Goal: Task Accomplishment & Management: Use online tool/utility

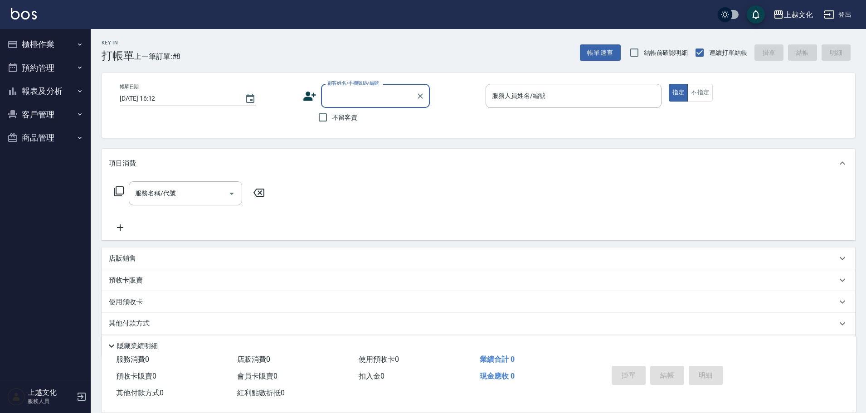
drag, startPoint x: 319, startPoint y: 121, endPoint x: 337, endPoint y: 117, distance: 18.0
click at [319, 120] on input "不留客資" at bounding box center [322, 117] width 19 height 19
checkbox input "true"
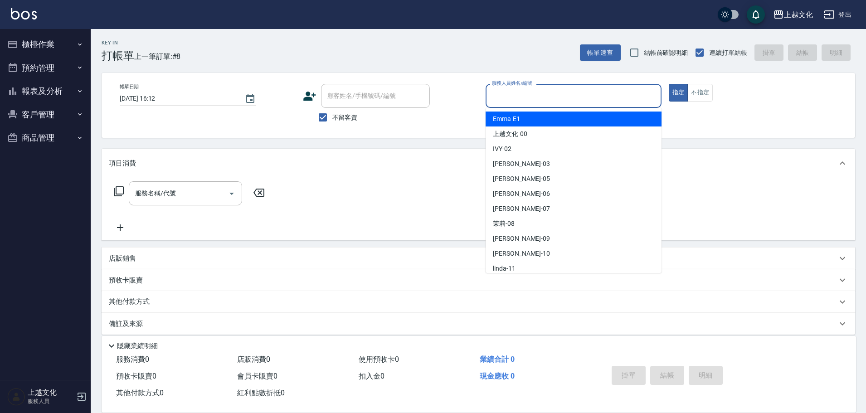
click at [505, 96] on input "服務人員姓名/編號" at bounding box center [574, 96] width 168 height 16
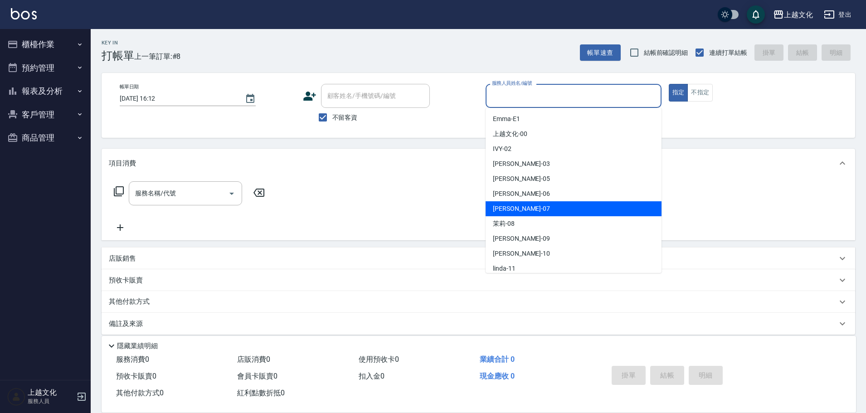
drag, startPoint x: 522, startPoint y: 208, endPoint x: 264, endPoint y: 203, distance: 258.4
click at [522, 207] on div "[PERSON_NAME] -07" at bounding box center [573, 208] width 176 height 15
type input "[PERSON_NAME]-07"
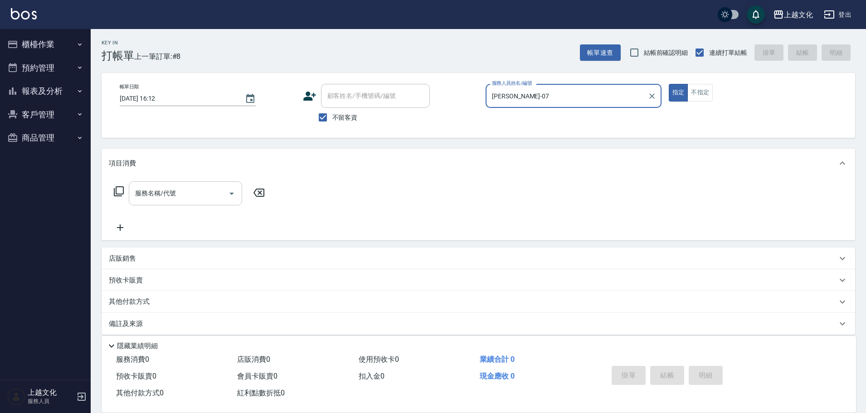
click at [163, 194] on input "服務名稱/代號" at bounding box center [179, 193] width 92 height 16
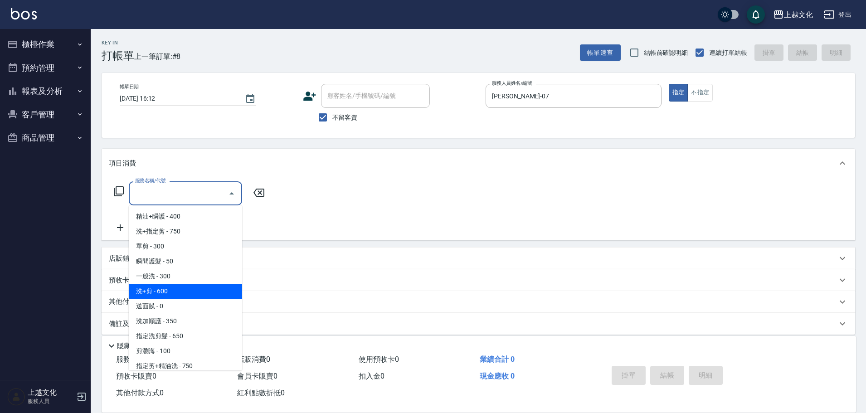
click at [212, 284] on span "洗+剪 - 600" at bounding box center [185, 291] width 113 height 15
click at [212, 284] on div "預收卡販賣" at bounding box center [473, 281] width 728 height 10
type input "洗+剪(108)"
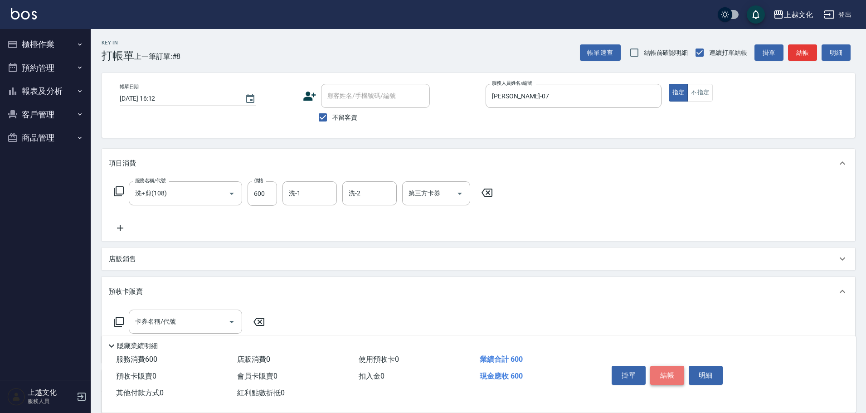
click at [675, 373] on button "結帳" at bounding box center [667, 375] width 34 height 19
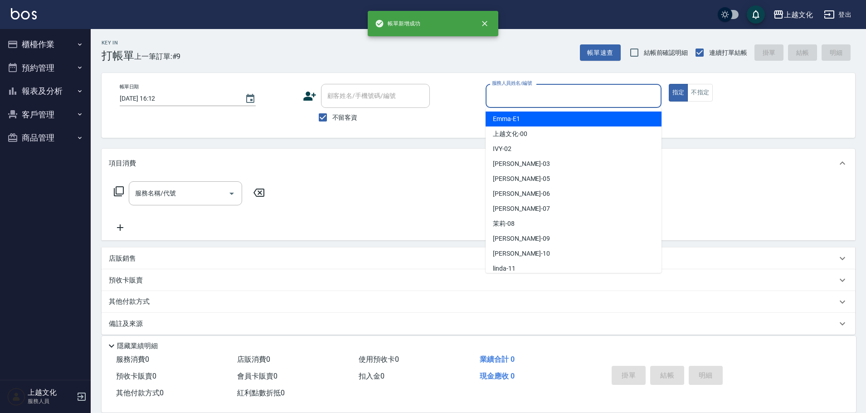
click at [601, 100] on input "服務人員姓名/編號" at bounding box center [574, 96] width 168 height 16
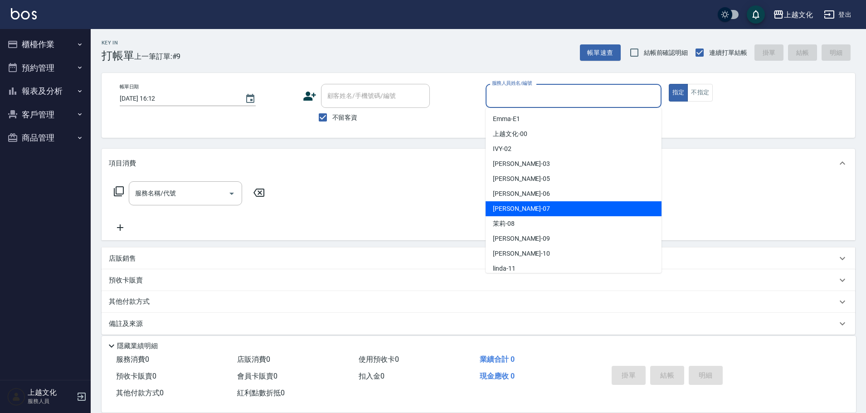
click at [529, 204] on div "[PERSON_NAME] -07" at bounding box center [573, 208] width 176 height 15
type input "[PERSON_NAME]-07"
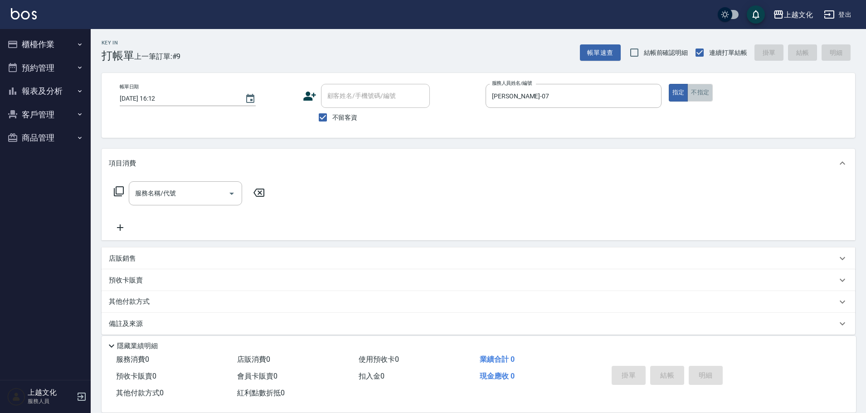
click at [697, 93] on button "不指定" at bounding box center [699, 93] width 25 height 18
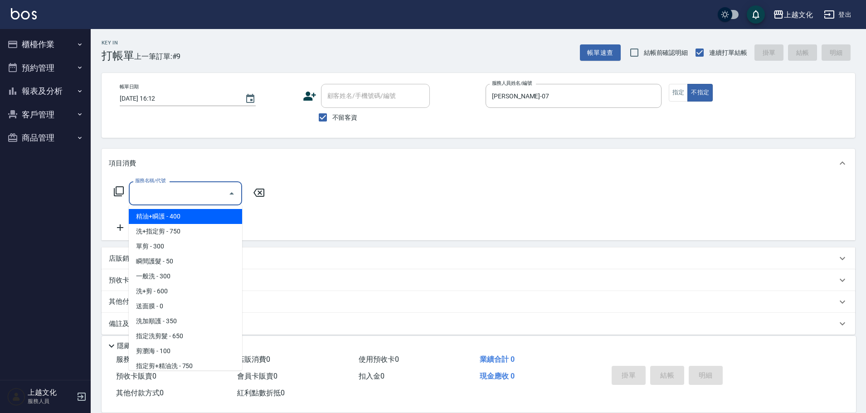
click at [200, 194] on input "服務名稱/代號" at bounding box center [179, 193] width 92 height 16
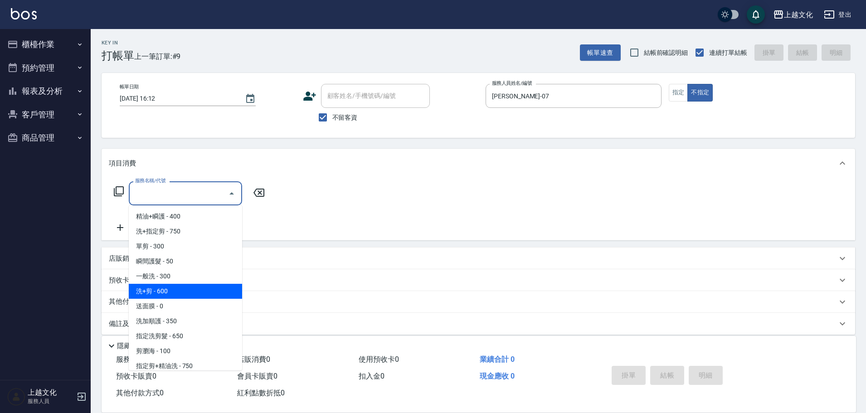
click at [165, 290] on span "洗+剪 - 600" at bounding box center [185, 291] width 113 height 15
type input "洗+剪(108)"
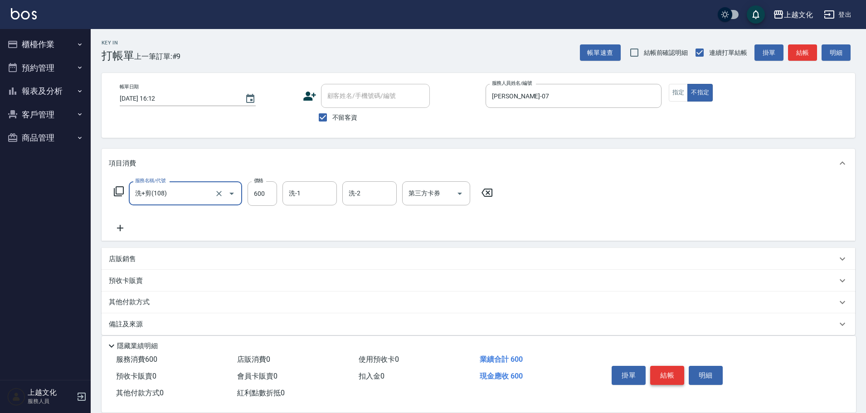
click at [658, 370] on button "結帳" at bounding box center [667, 375] width 34 height 19
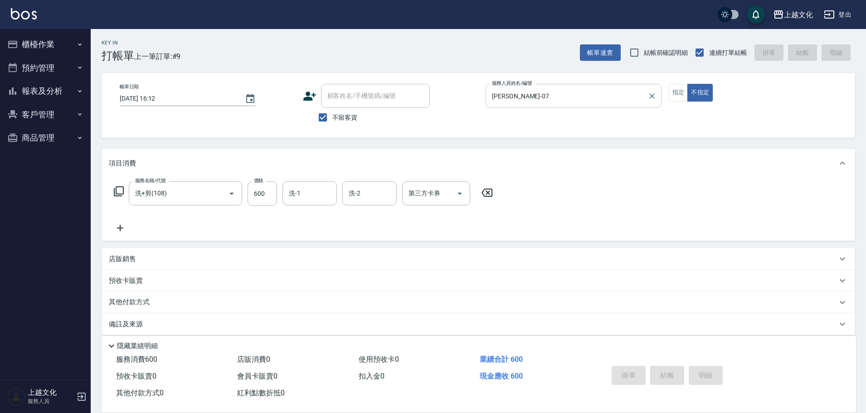
type input "[DATE] 16:13"
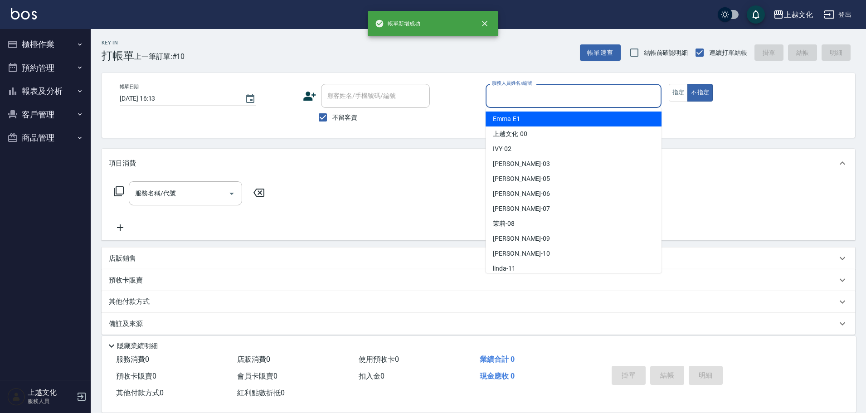
click at [612, 91] on input "服務人員姓名/編號" at bounding box center [574, 96] width 168 height 16
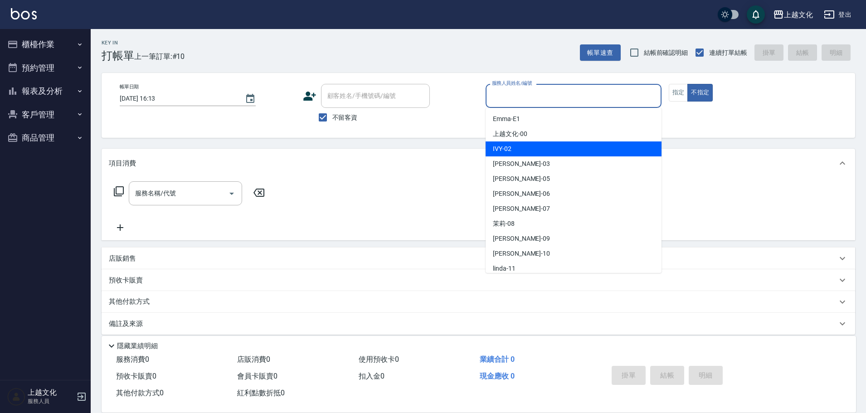
click at [498, 147] on span "IVY -02" at bounding box center [502, 149] width 19 height 10
type input "IVY-02"
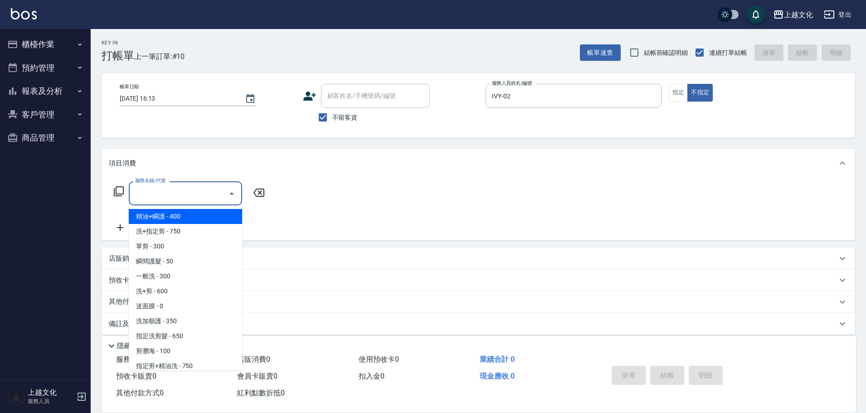
click at [178, 201] on input "服務名稱/代號" at bounding box center [179, 193] width 92 height 16
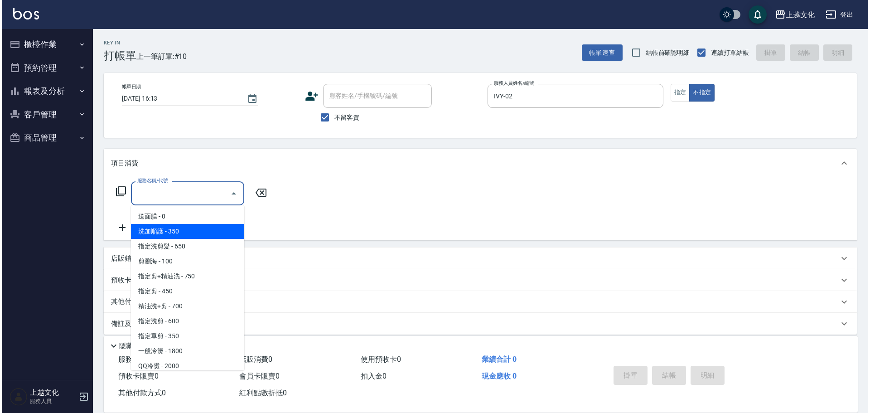
scroll to position [91, 0]
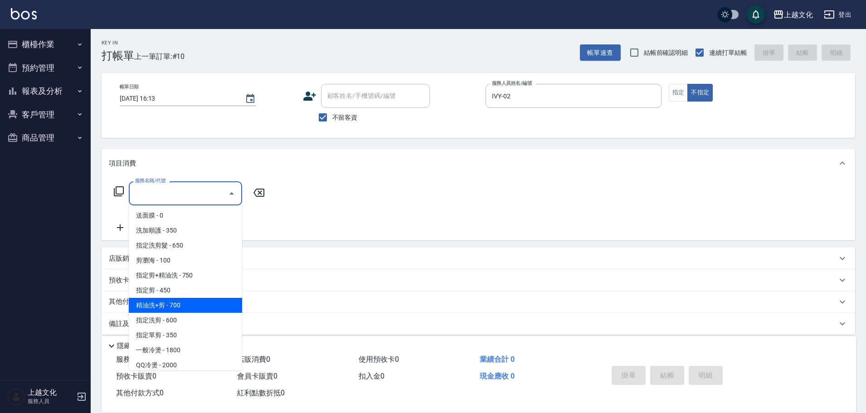
click at [185, 305] on span "精油洗+剪 - 700" at bounding box center [185, 305] width 113 height 15
type input "精油洗+剪(207)"
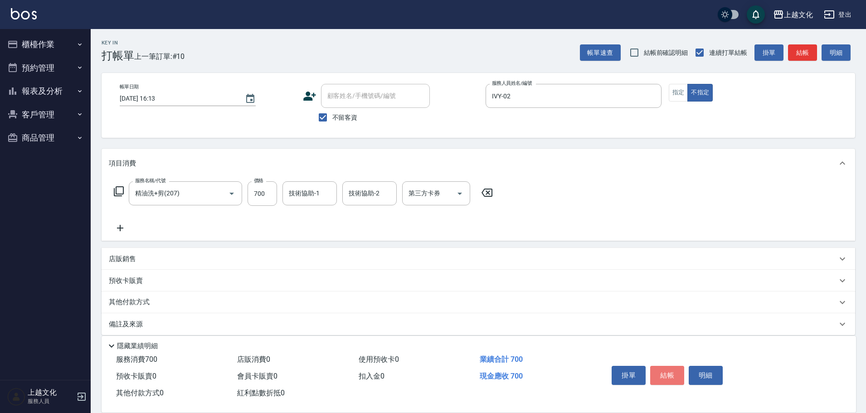
drag, startPoint x: 661, startPoint y: 364, endPoint x: 651, endPoint y: 353, distance: 15.1
click at [660, 366] on button "結帳" at bounding box center [667, 375] width 34 height 19
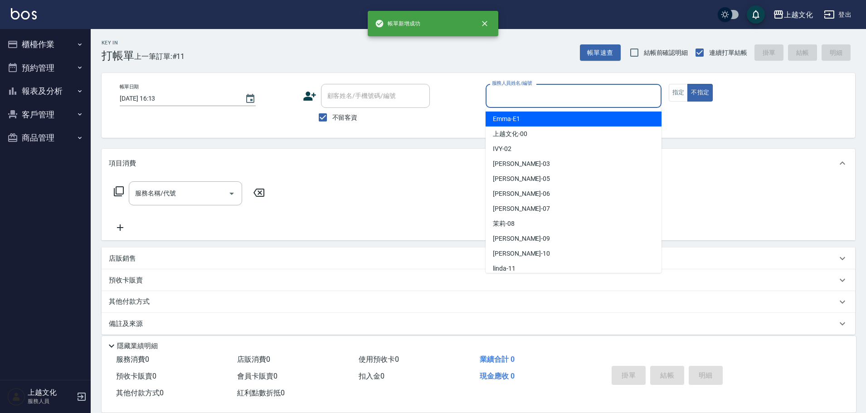
click at [518, 92] on input "服務人員姓名/編號" at bounding box center [574, 96] width 168 height 16
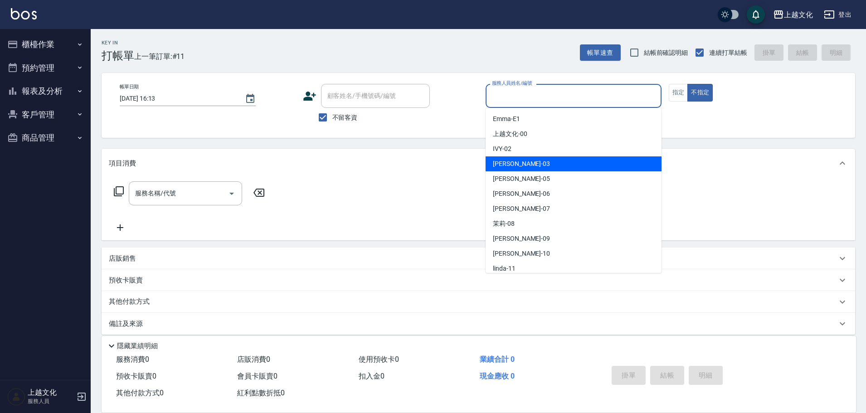
click at [526, 164] on div "[PERSON_NAME] -03" at bounding box center [573, 163] width 176 height 15
click at [527, 161] on div "項目消費" at bounding box center [473, 164] width 728 height 10
type input "[PERSON_NAME]-03"
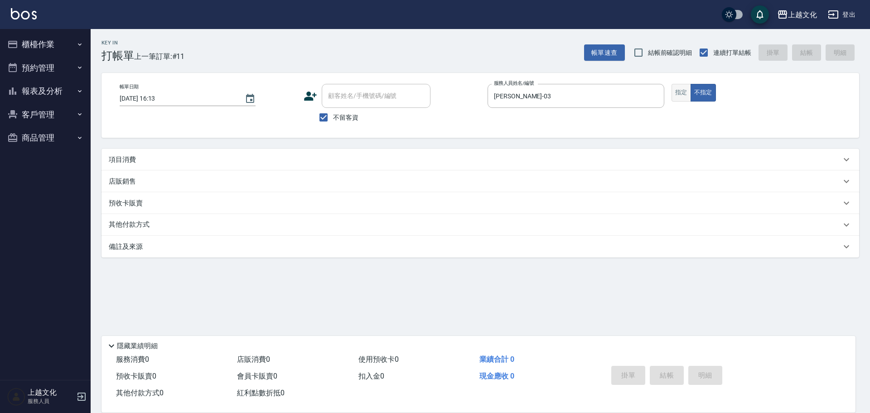
click at [672, 94] on button "指定" at bounding box center [681, 93] width 19 height 18
click at [120, 159] on p "項目消費" at bounding box center [122, 160] width 27 height 10
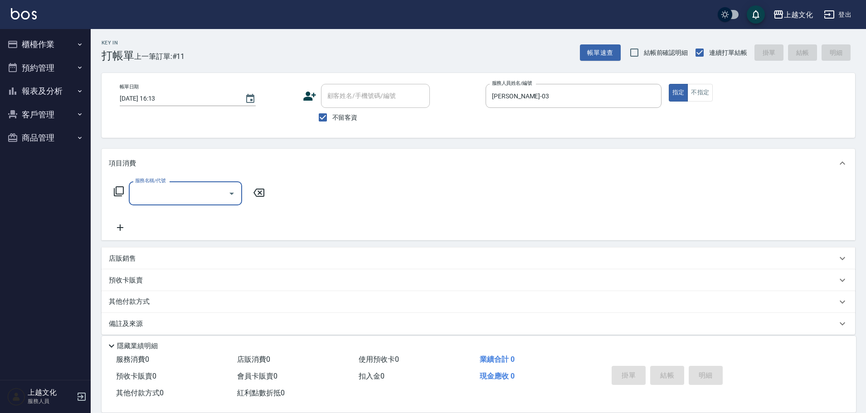
scroll to position [0, 0]
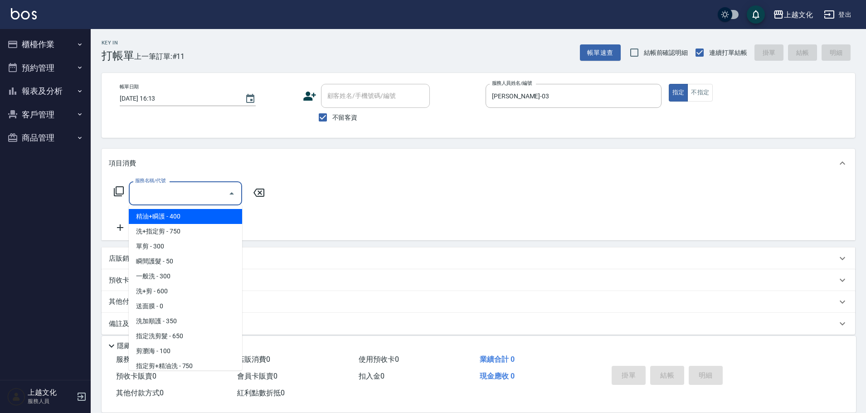
drag, startPoint x: 161, startPoint y: 197, endPoint x: 170, endPoint y: 220, distance: 24.5
click at [162, 197] on input "服務名稱/代號" at bounding box center [179, 193] width 92 height 16
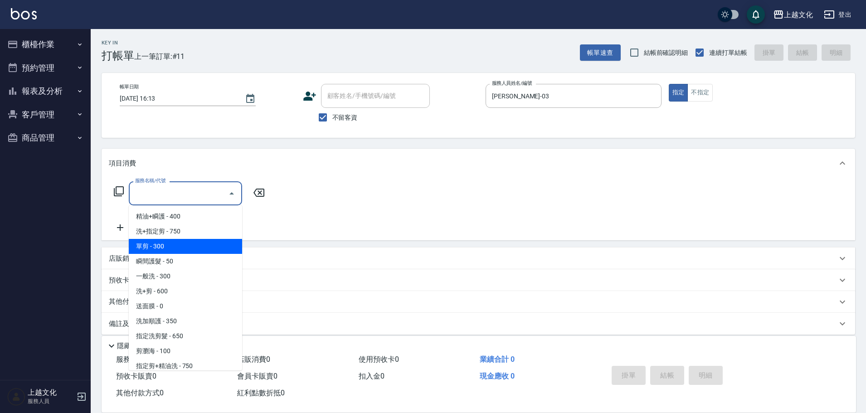
click at [174, 243] on span "單剪 - 300" at bounding box center [185, 246] width 113 height 15
type input "單剪(103)"
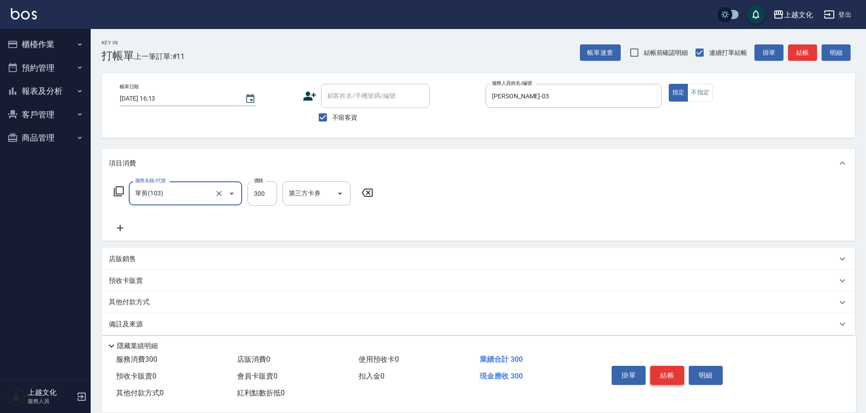
click at [664, 375] on button "結帳" at bounding box center [667, 375] width 34 height 19
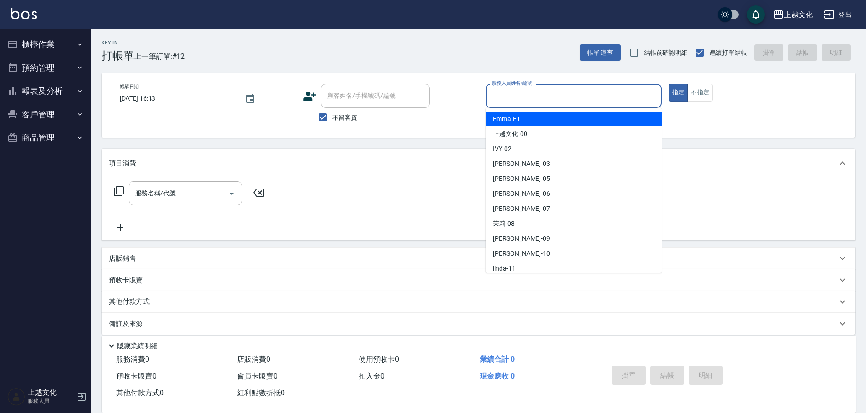
click at [624, 94] on input "服務人員姓名/編號" at bounding box center [574, 96] width 168 height 16
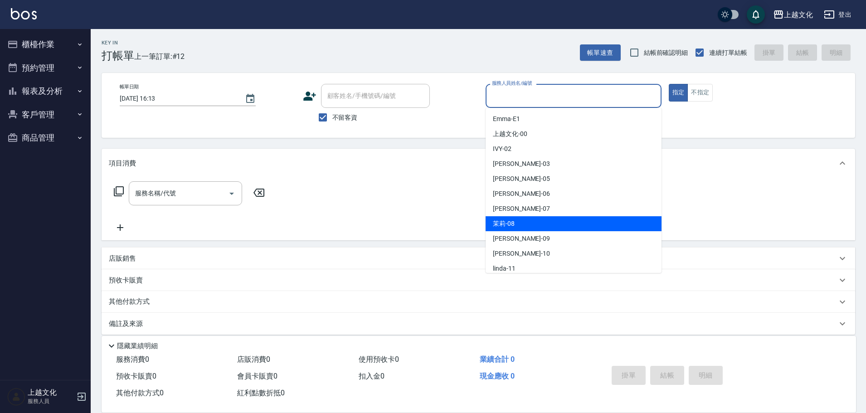
click at [528, 223] on div "茉莉 -08" at bounding box center [573, 223] width 176 height 15
type input "茉莉-08"
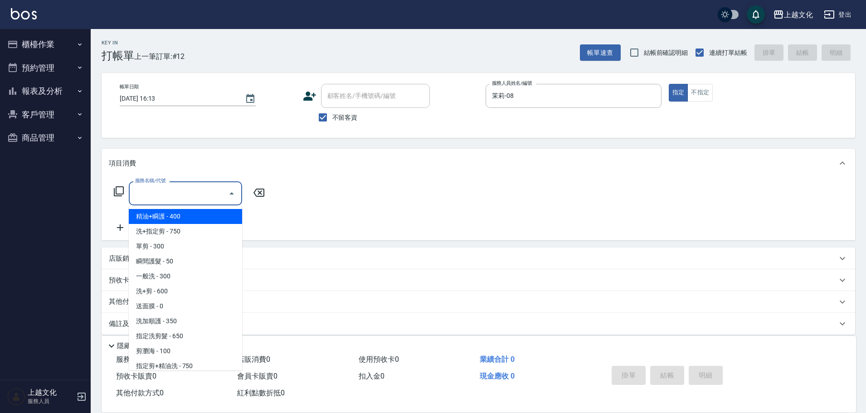
drag, startPoint x: 214, startPoint y: 195, endPoint x: 173, endPoint y: 242, distance: 62.6
click at [214, 196] on input "服務名稱/代號" at bounding box center [179, 193] width 92 height 16
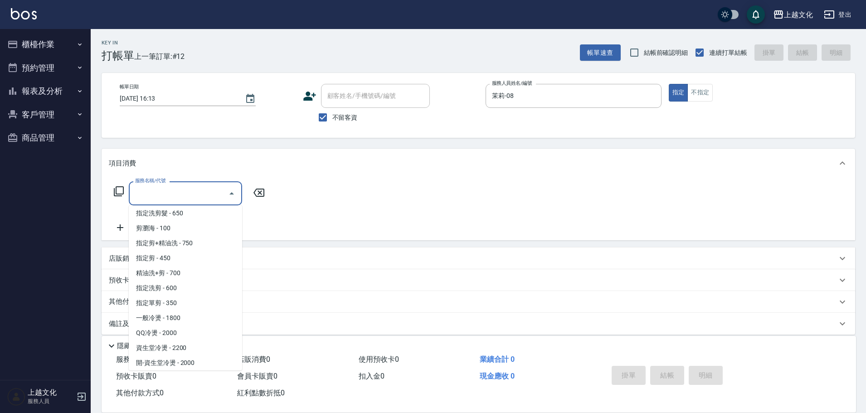
scroll to position [136, 0]
click at [193, 249] on span "指定剪 - 450" at bounding box center [185, 245] width 113 height 15
type input "指定剪(205)"
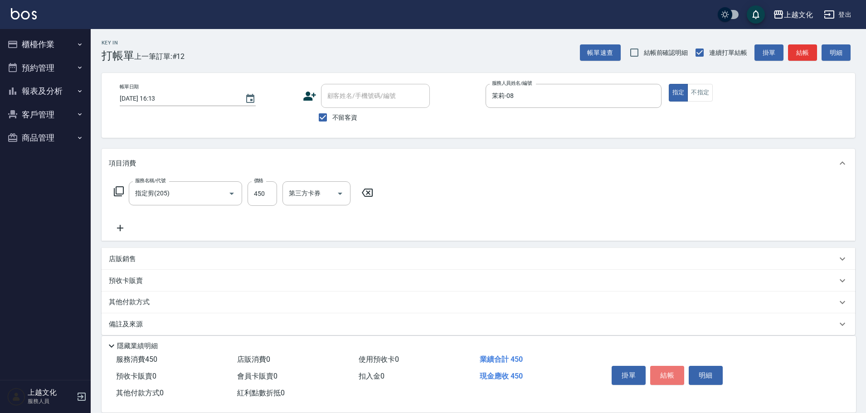
drag, startPoint x: 672, startPoint y: 373, endPoint x: 665, endPoint y: 364, distance: 12.2
click at [671, 372] on button "結帳" at bounding box center [667, 375] width 34 height 19
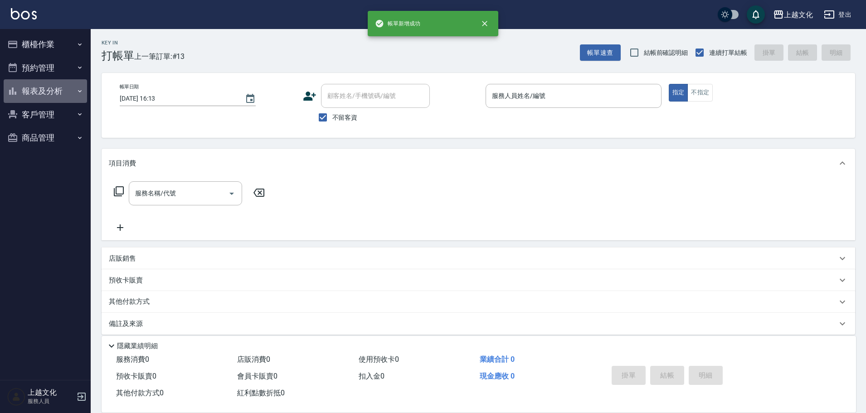
click at [38, 89] on button "報表及分析" at bounding box center [45, 91] width 83 height 24
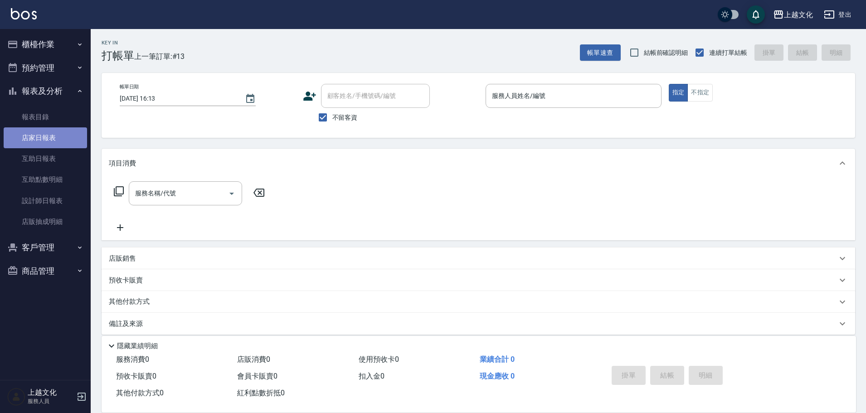
click at [33, 136] on link "店家日報表" at bounding box center [45, 137] width 83 height 21
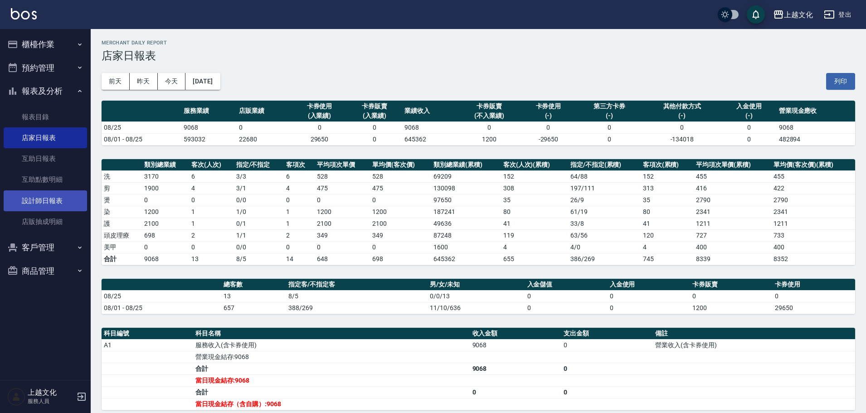
click at [38, 200] on link "設計師日報表" at bounding box center [45, 200] width 83 height 21
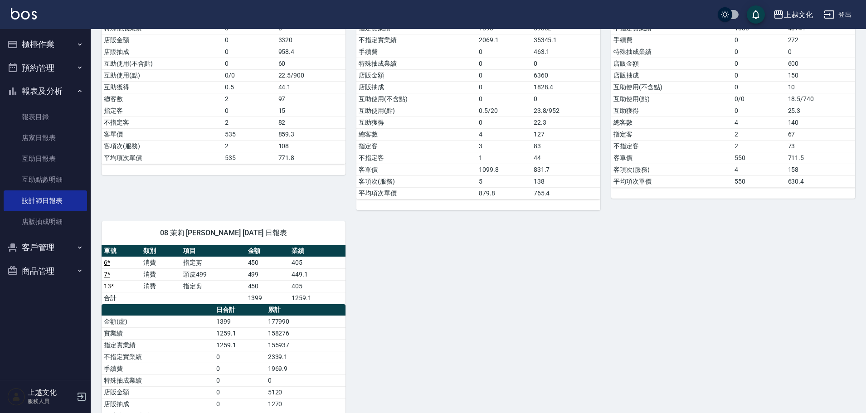
scroll to position [227, 0]
